Goal: Book appointment/travel/reservation

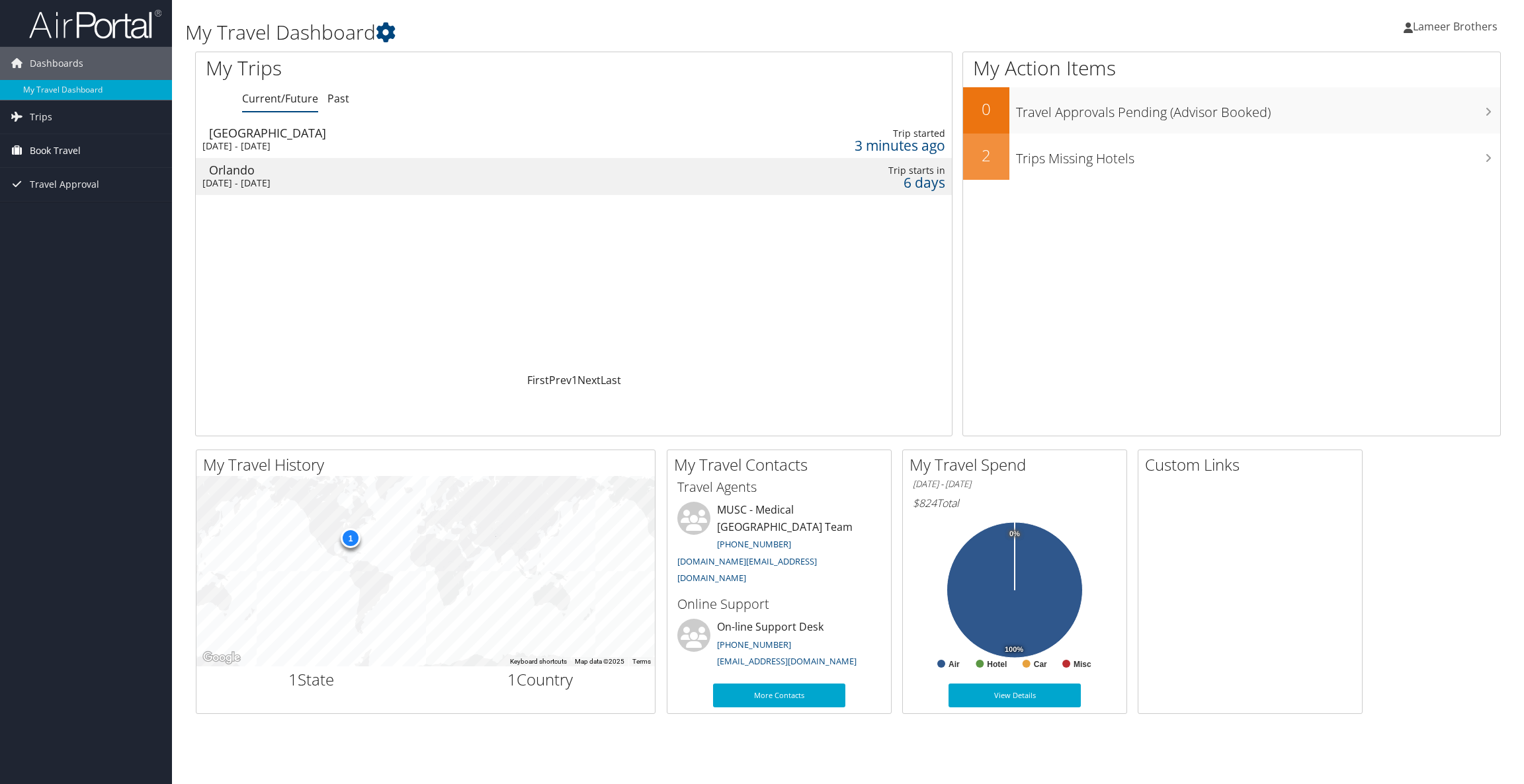
click at [73, 162] on span "Book Travel" at bounding box center [55, 150] width 51 height 33
click at [93, 218] on link "Book/Manage Online Trips" at bounding box center [86, 217] width 172 height 20
